Goal: Information Seeking & Learning: Learn about a topic

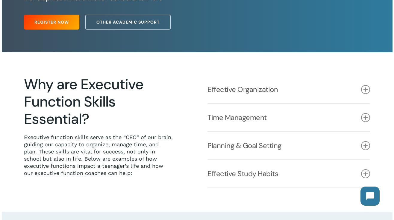
scroll to position [99, 0]
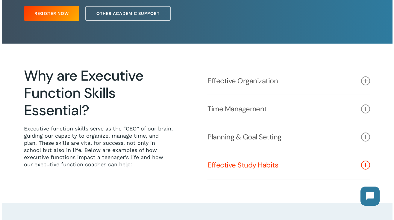
click at [304, 165] on link "Effective Study Habits" at bounding box center [288, 166] width 162 height 28
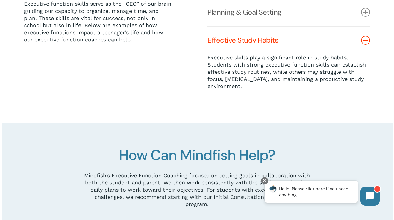
scroll to position [0, 0]
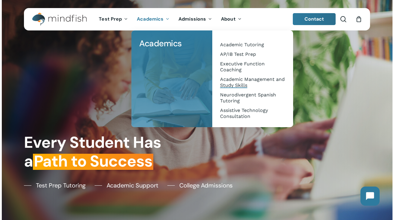
click at [234, 86] on span "Academic Management and Study Skills" at bounding box center [252, 83] width 65 height 12
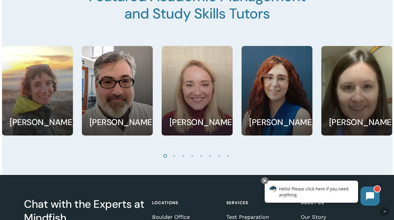
scroll to position [825, 0]
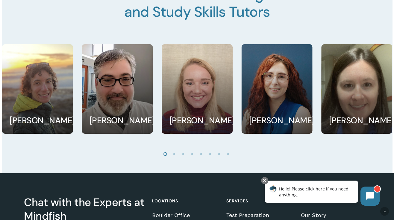
click at [173, 158] on li "Page dot 2" at bounding box center [174, 154] width 9 height 9
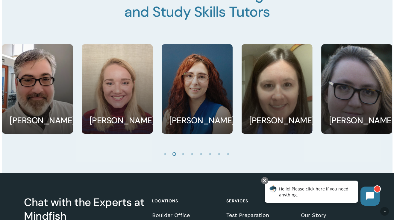
click at [183, 158] on li "Page dot 3" at bounding box center [183, 154] width 9 height 9
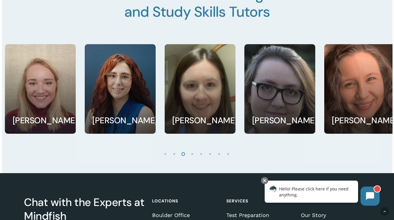
click at [193, 158] on li "Page dot 4" at bounding box center [192, 154] width 9 height 9
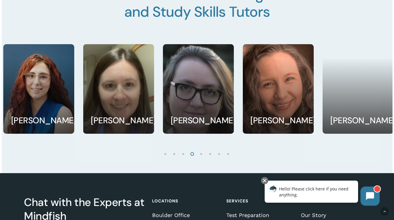
click at [201, 157] on li "Page dot 5" at bounding box center [201, 154] width 9 height 9
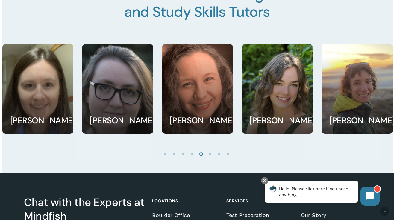
click at [211, 158] on li "Page dot 6" at bounding box center [210, 154] width 9 height 9
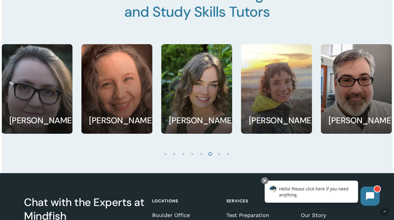
click at [221, 158] on li "Page dot 7" at bounding box center [219, 154] width 9 height 9
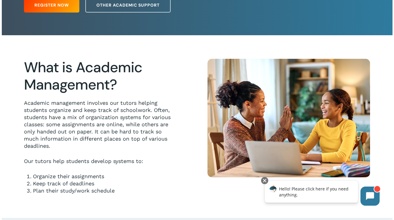
scroll to position [0, 0]
